Goal: Task Accomplishment & Management: Use online tool/utility

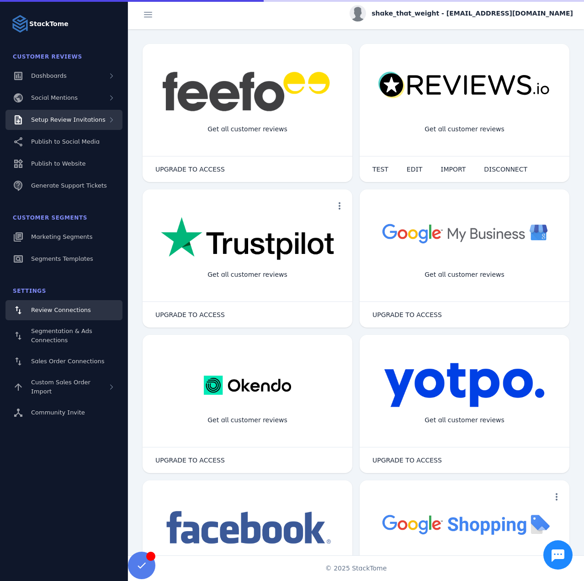
click at [87, 124] on div "Setup Review Invitations" at bounding box center [63, 120] width 117 height 20
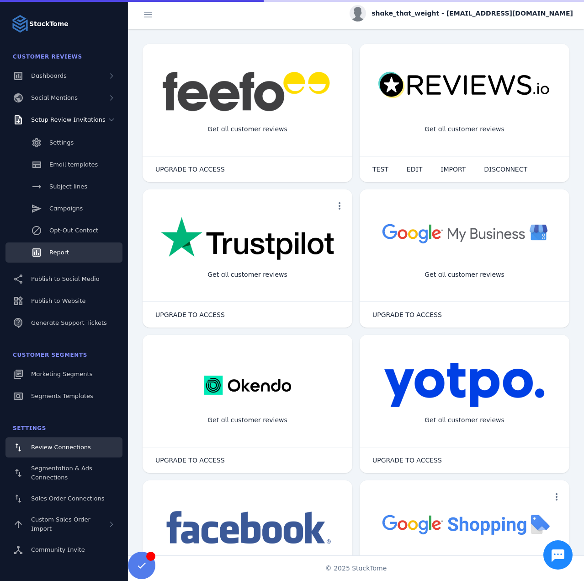
click at [71, 250] on link "Report" at bounding box center [63, 252] width 117 height 20
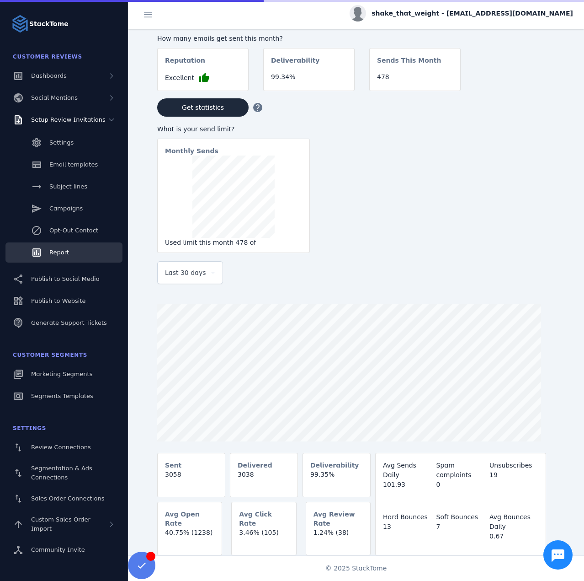
click at [184, 278] on span "Last 30 days" at bounding box center [185, 272] width 41 height 11
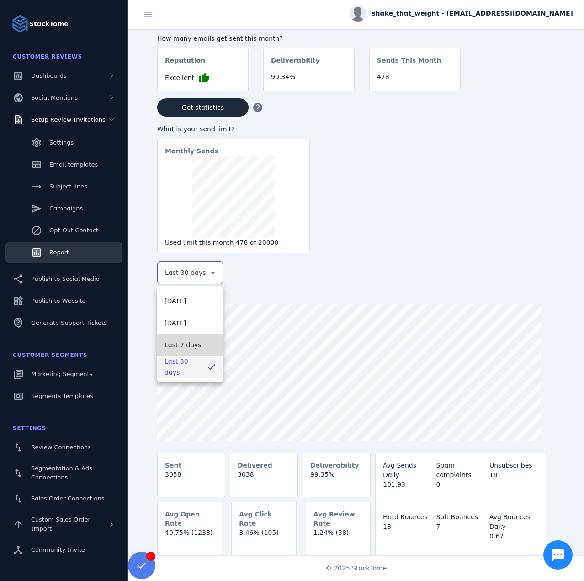
click at [181, 348] on span "Last 7 days" at bounding box center [183, 344] width 37 height 11
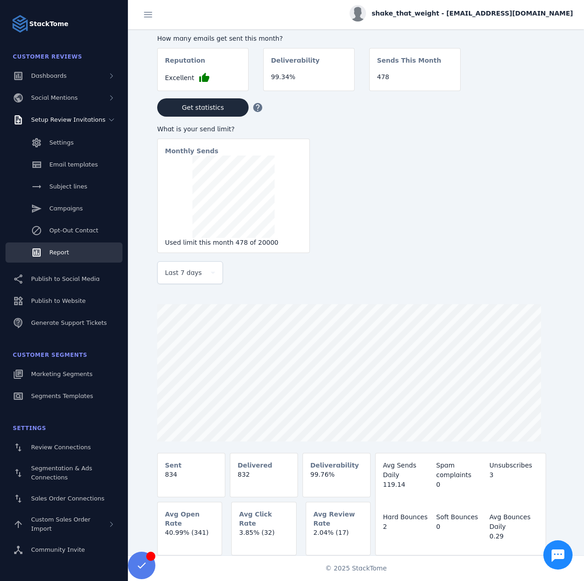
click at [459, 16] on span "shake_that_weight - [EMAIL_ADDRESS][DOMAIN_NAME]" at bounding box center [473, 14] width 202 height 10
click at [529, 87] on button "Sign out" at bounding box center [541, 88] width 66 height 22
